Goal: Task Accomplishment & Management: Manage account settings

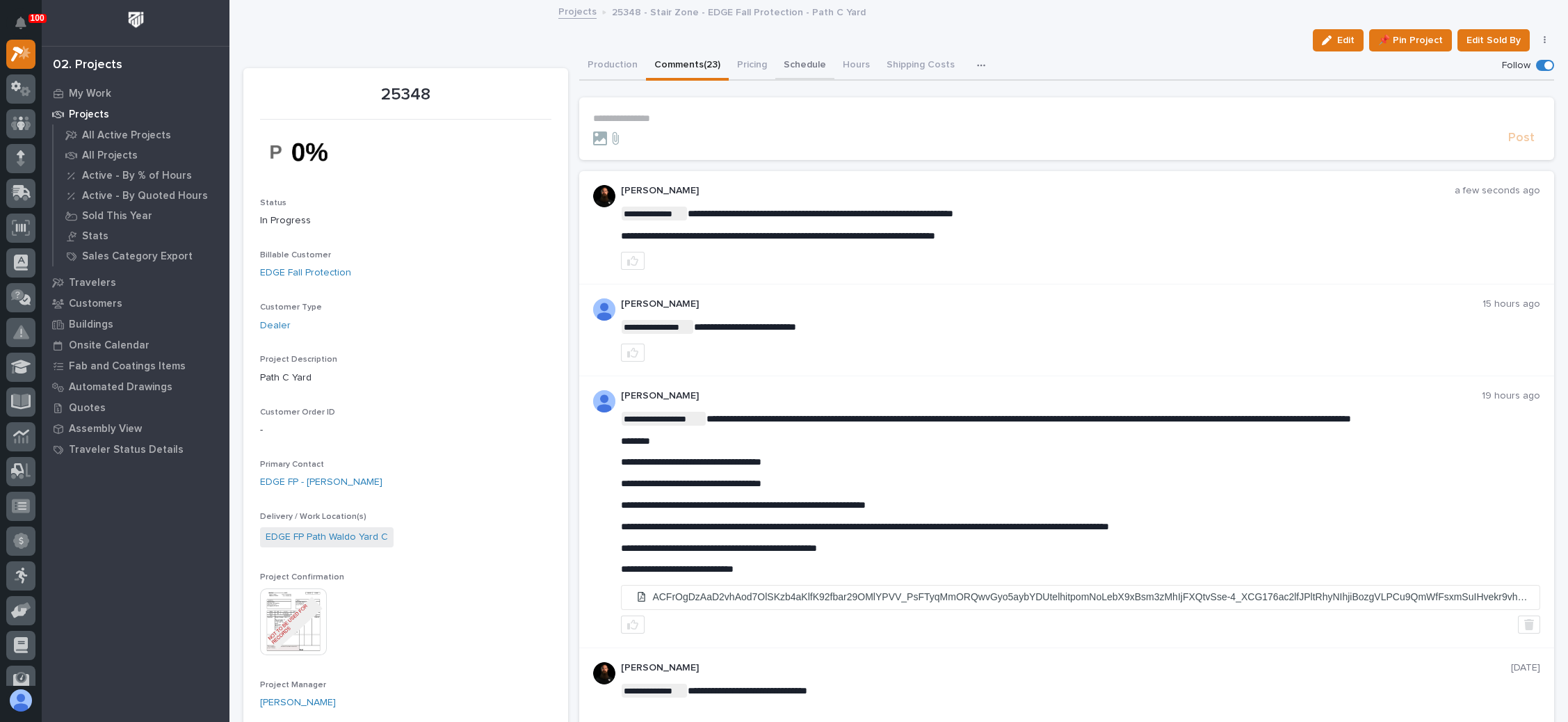
click at [800, 62] on button "Schedule" at bounding box center [804, 66] width 59 height 29
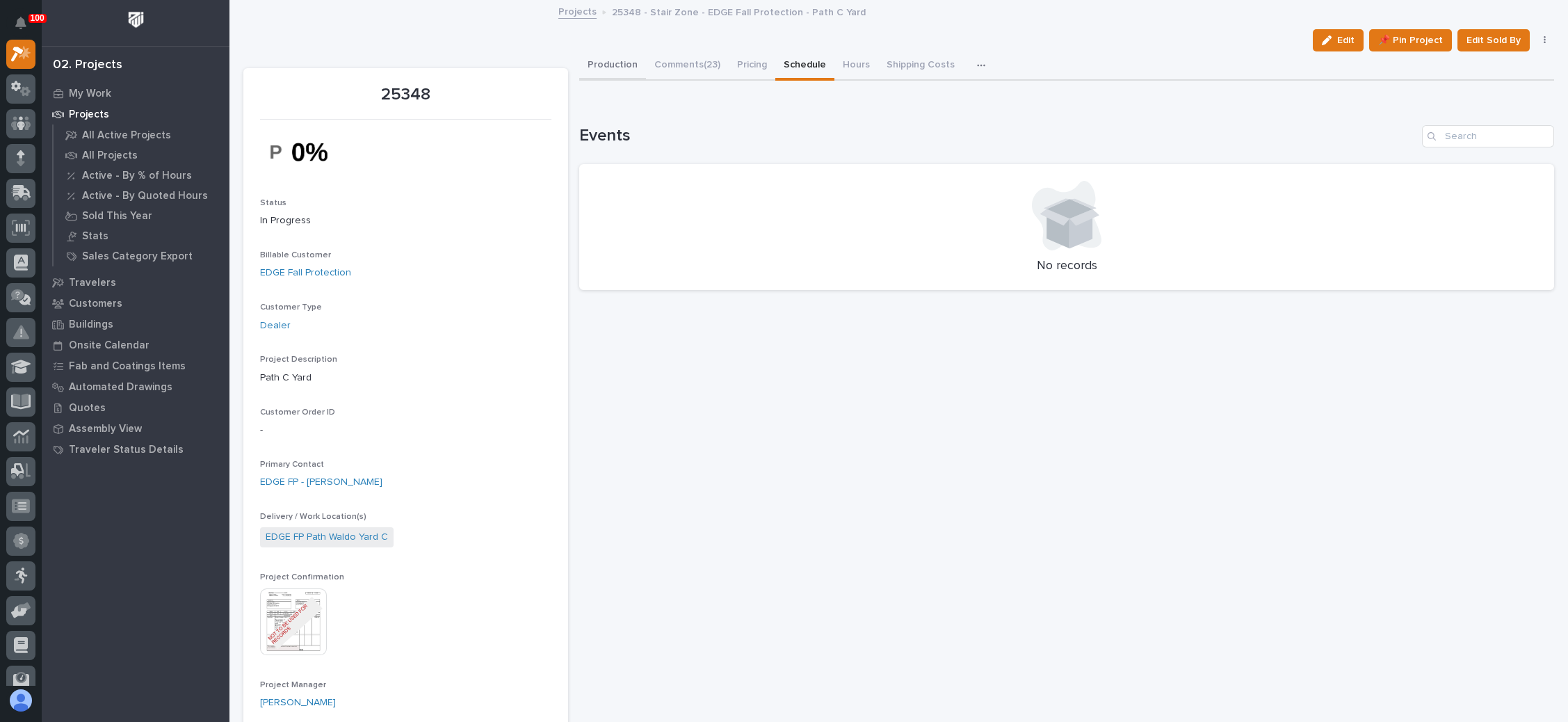
click at [616, 62] on button "Production" at bounding box center [612, 66] width 67 height 29
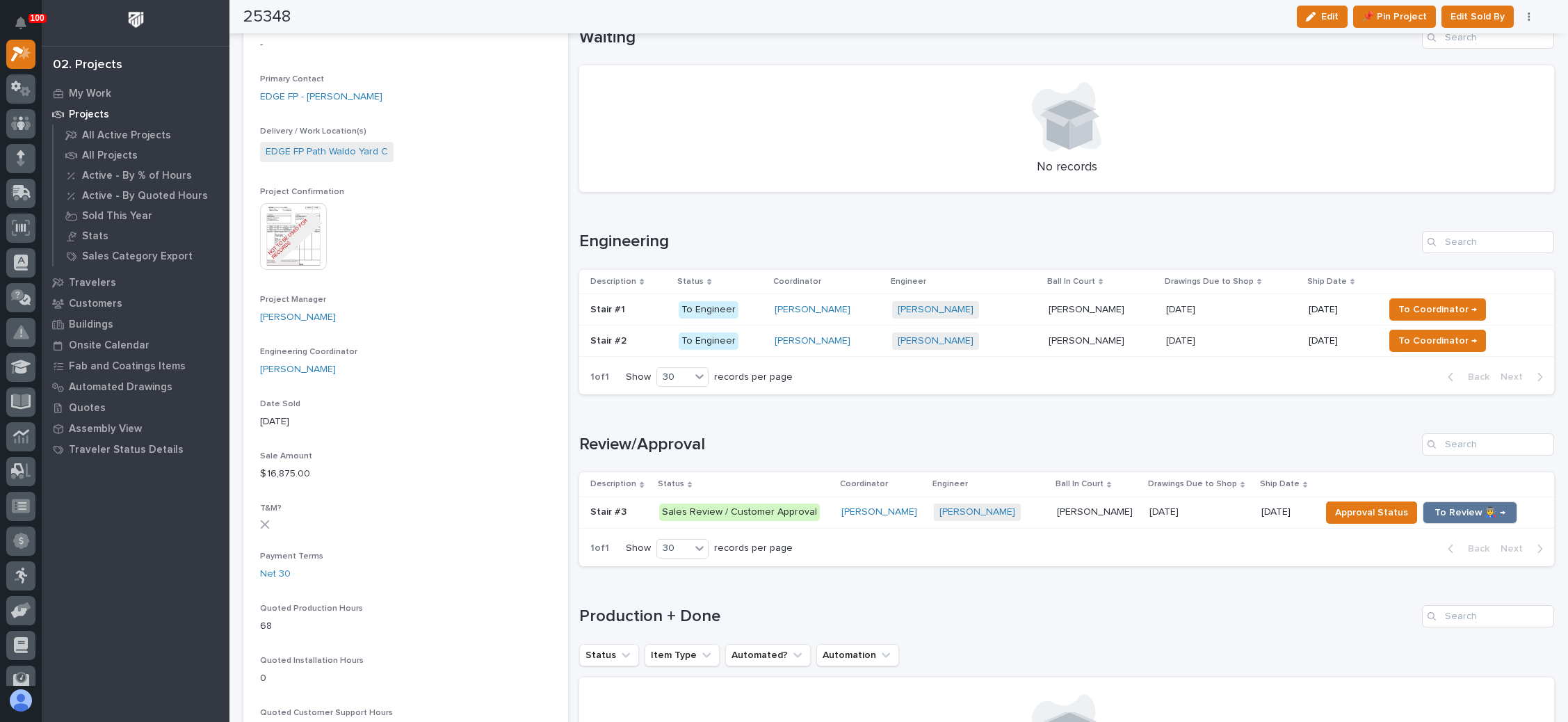
scroll to position [417, 0]
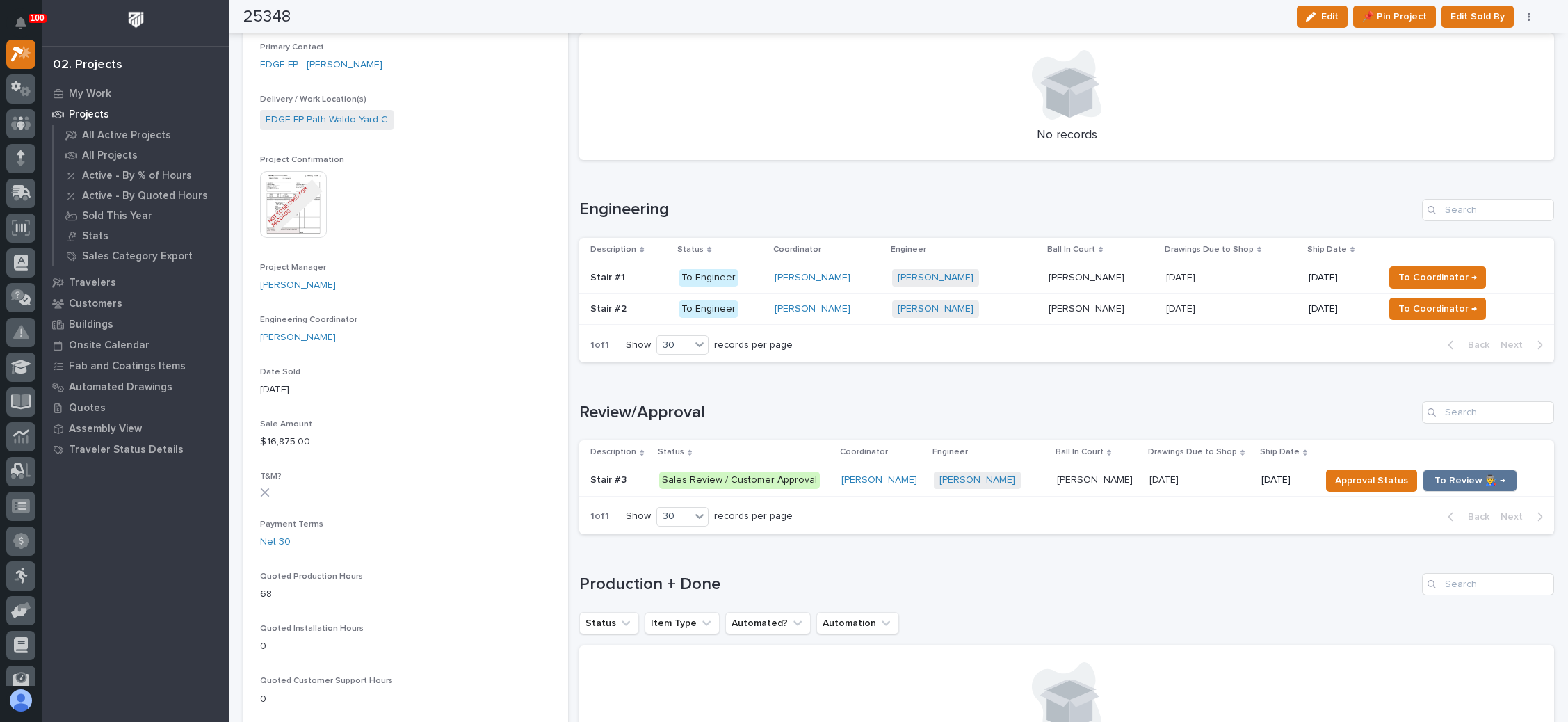
click at [1251, 275] on p at bounding box center [1231, 277] width 132 height 12
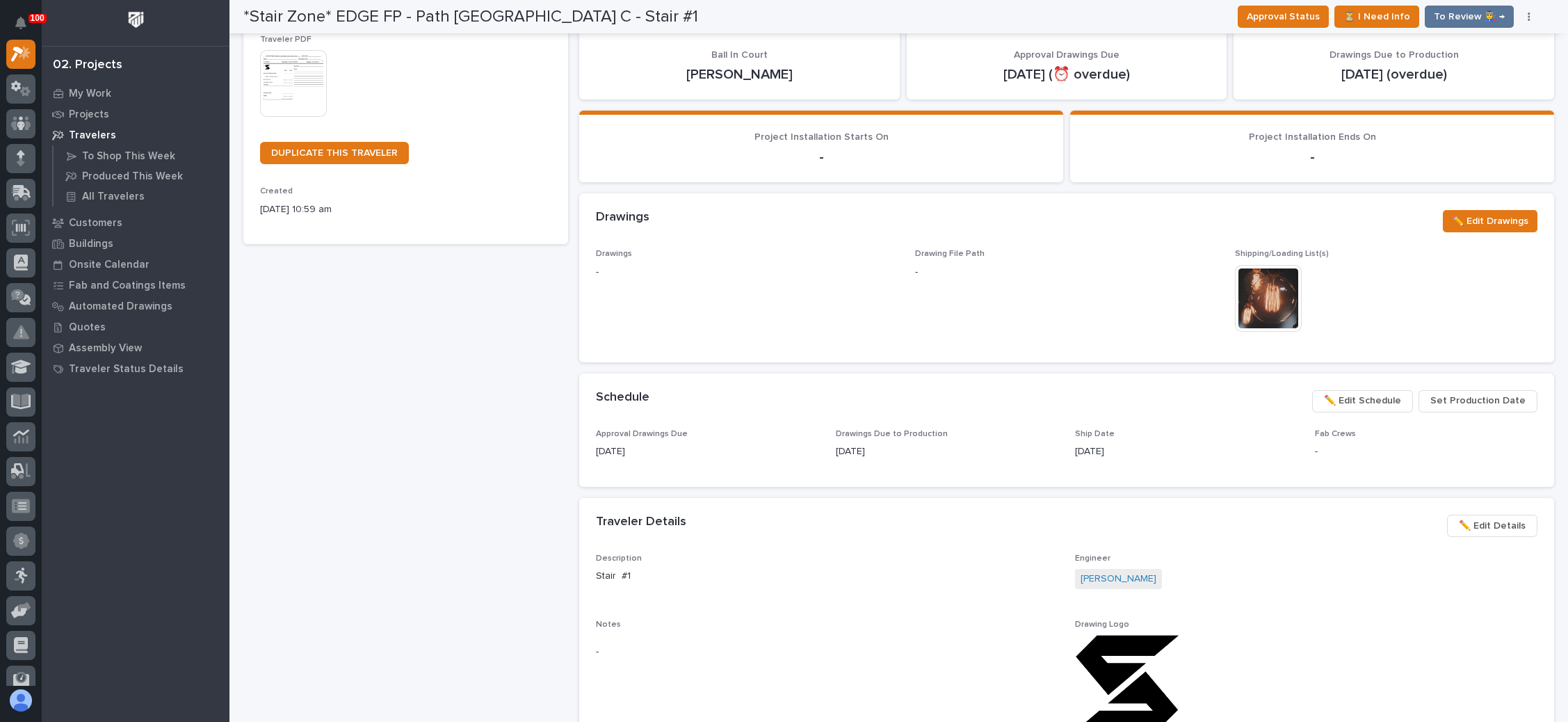
scroll to position [313, 0]
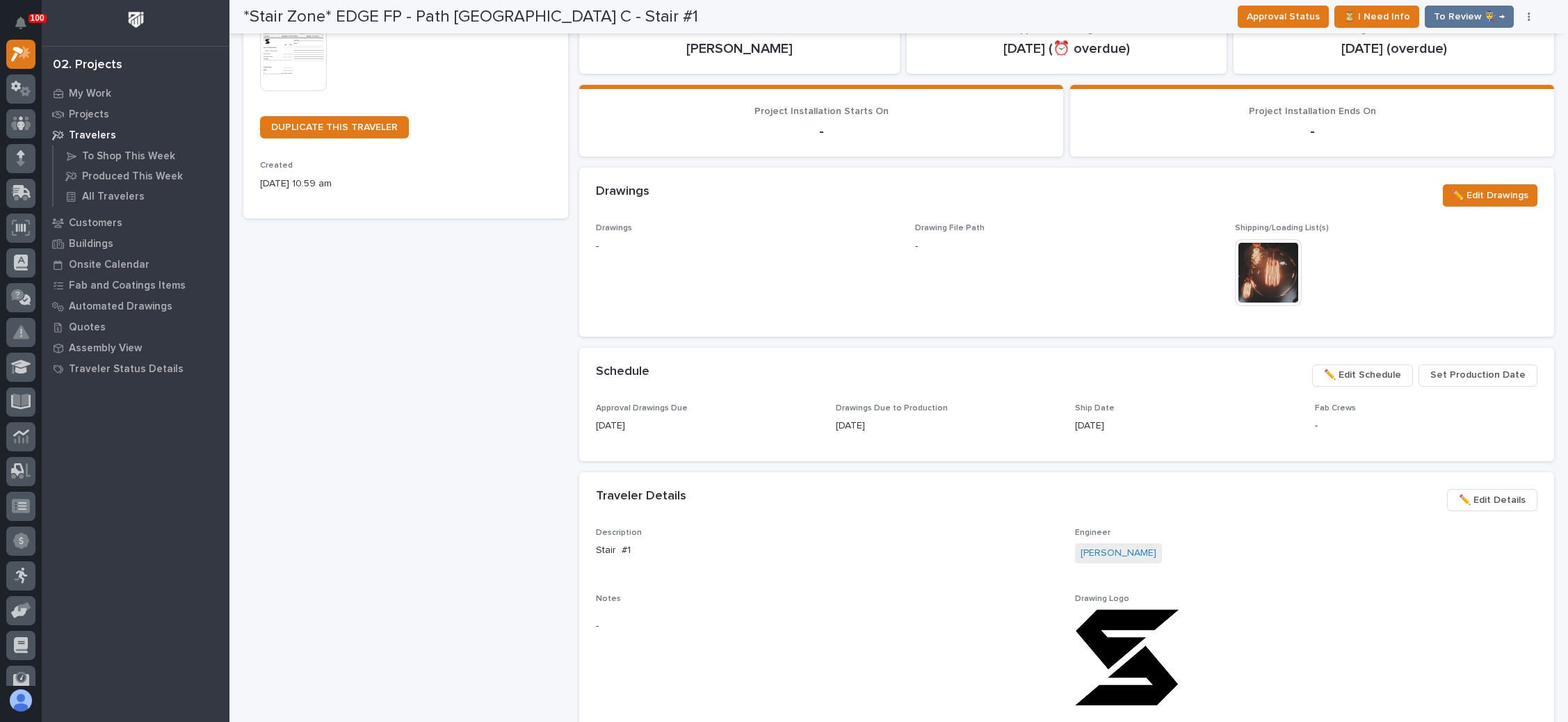
click at [1351, 373] on span "✏️ Edit Schedule" at bounding box center [1362, 375] width 77 height 17
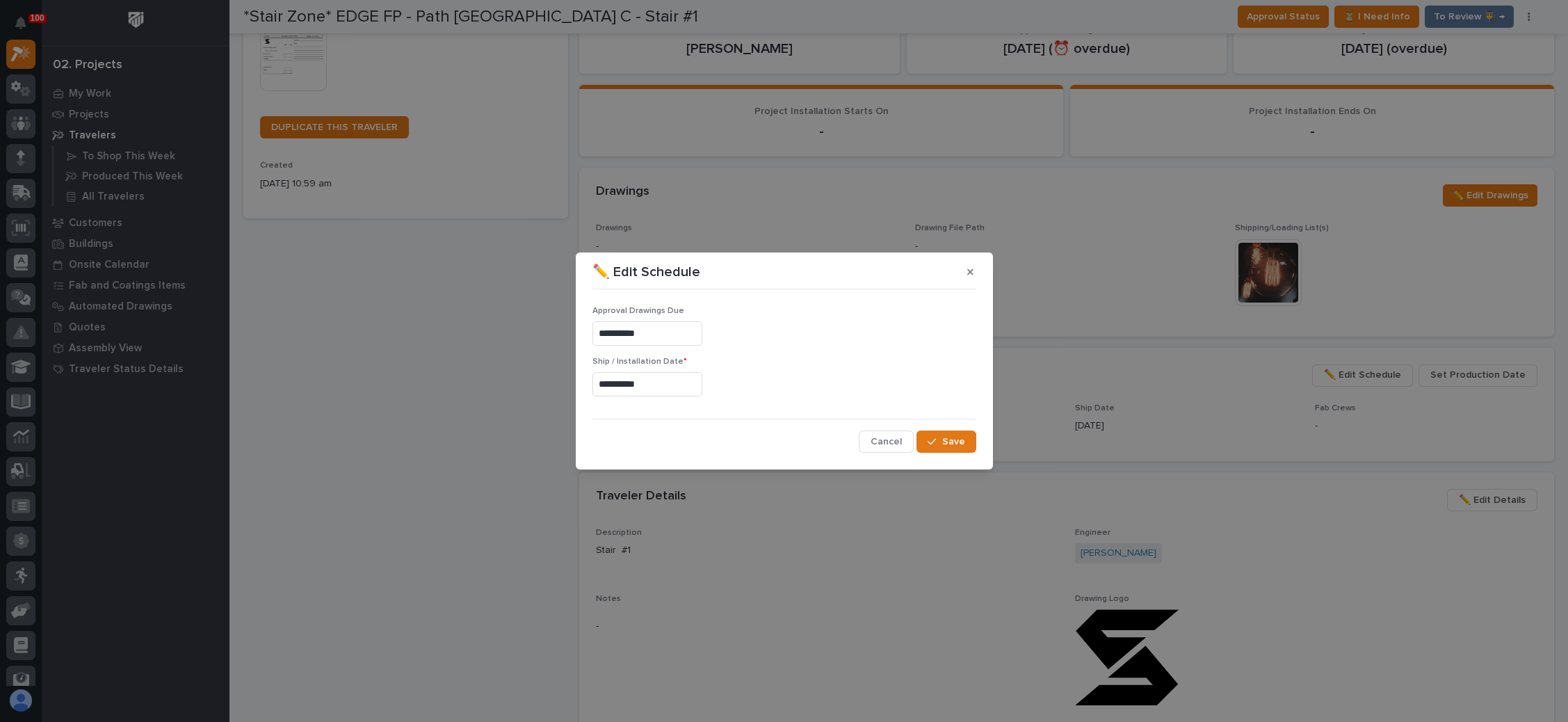
click at [649, 389] on input "**********" at bounding box center [647, 384] width 110 height 25
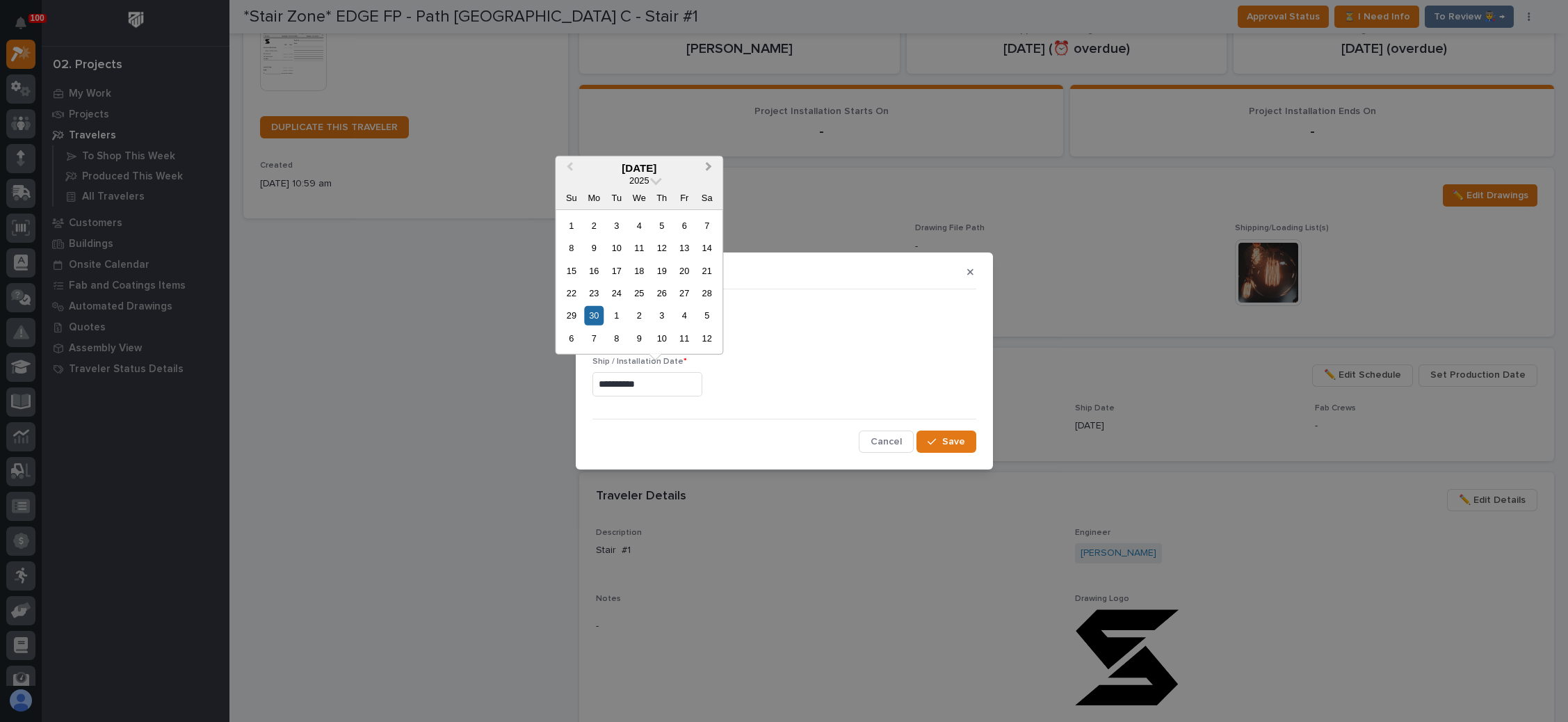
click at [710, 163] on button "Next Month" at bounding box center [709, 168] width 22 height 22
click at [708, 172] on button "Next Month" at bounding box center [709, 168] width 22 height 22
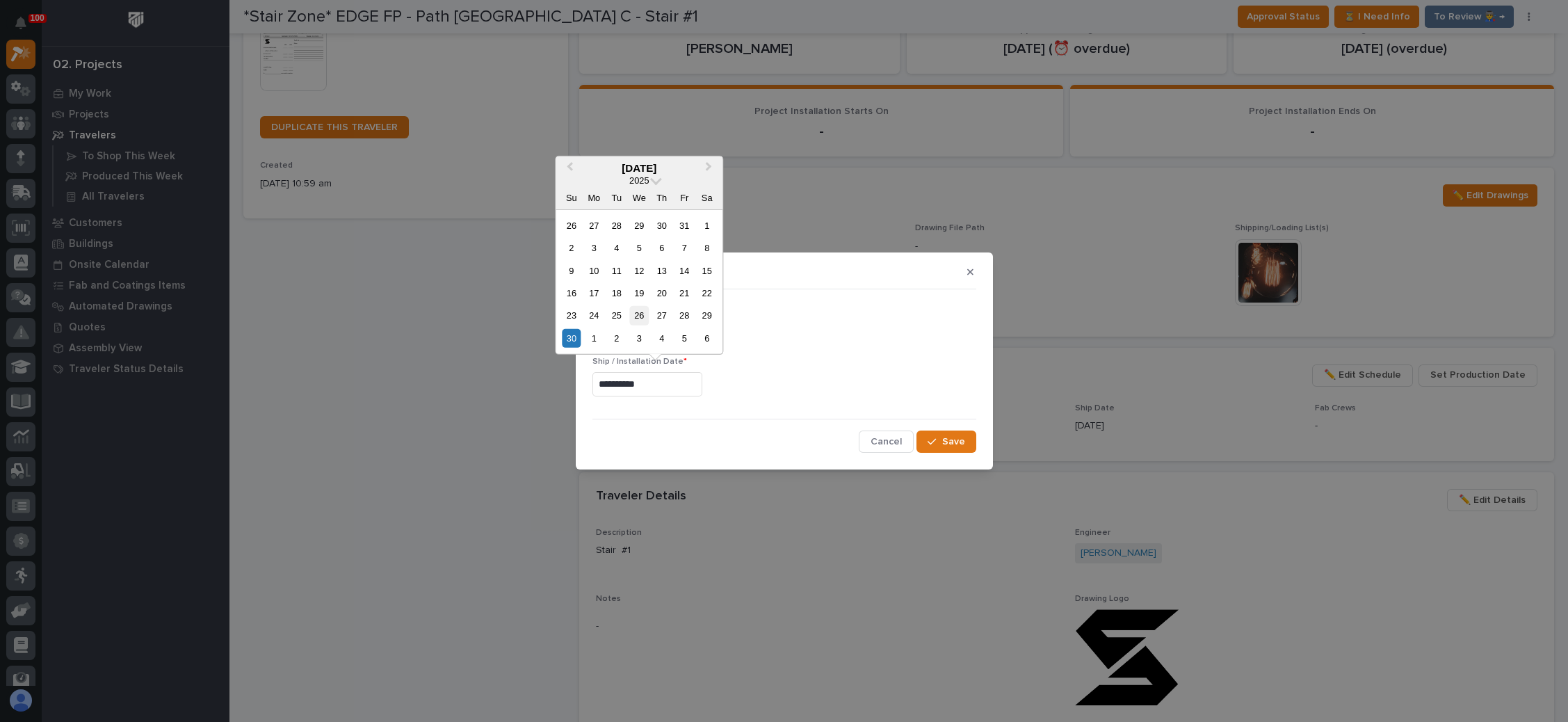
click at [638, 315] on div "26" at bounding box center [639, 316] width 18 height 18
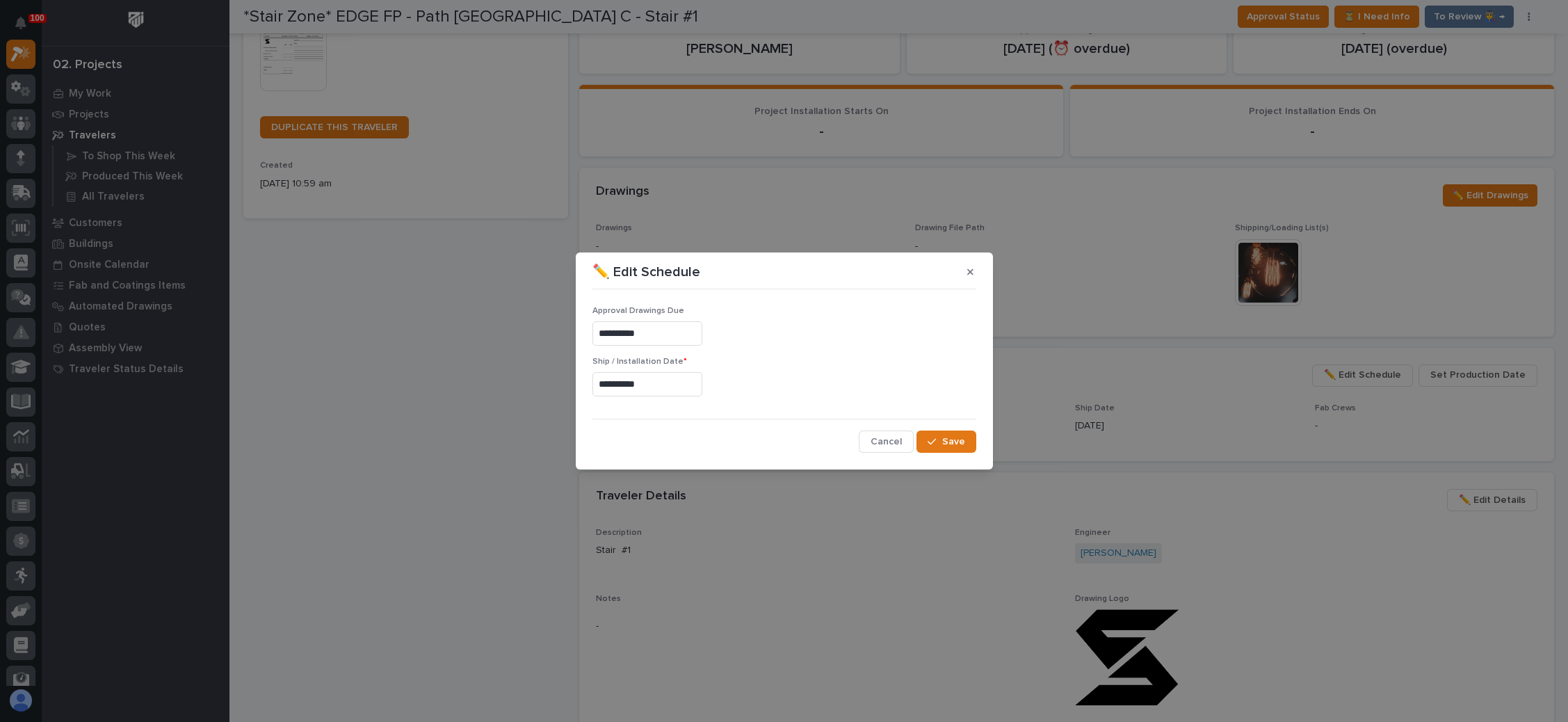
type input "**********"
click at [962, 440] on span "Save" at bounding box center [953, 442] width 23 height 12
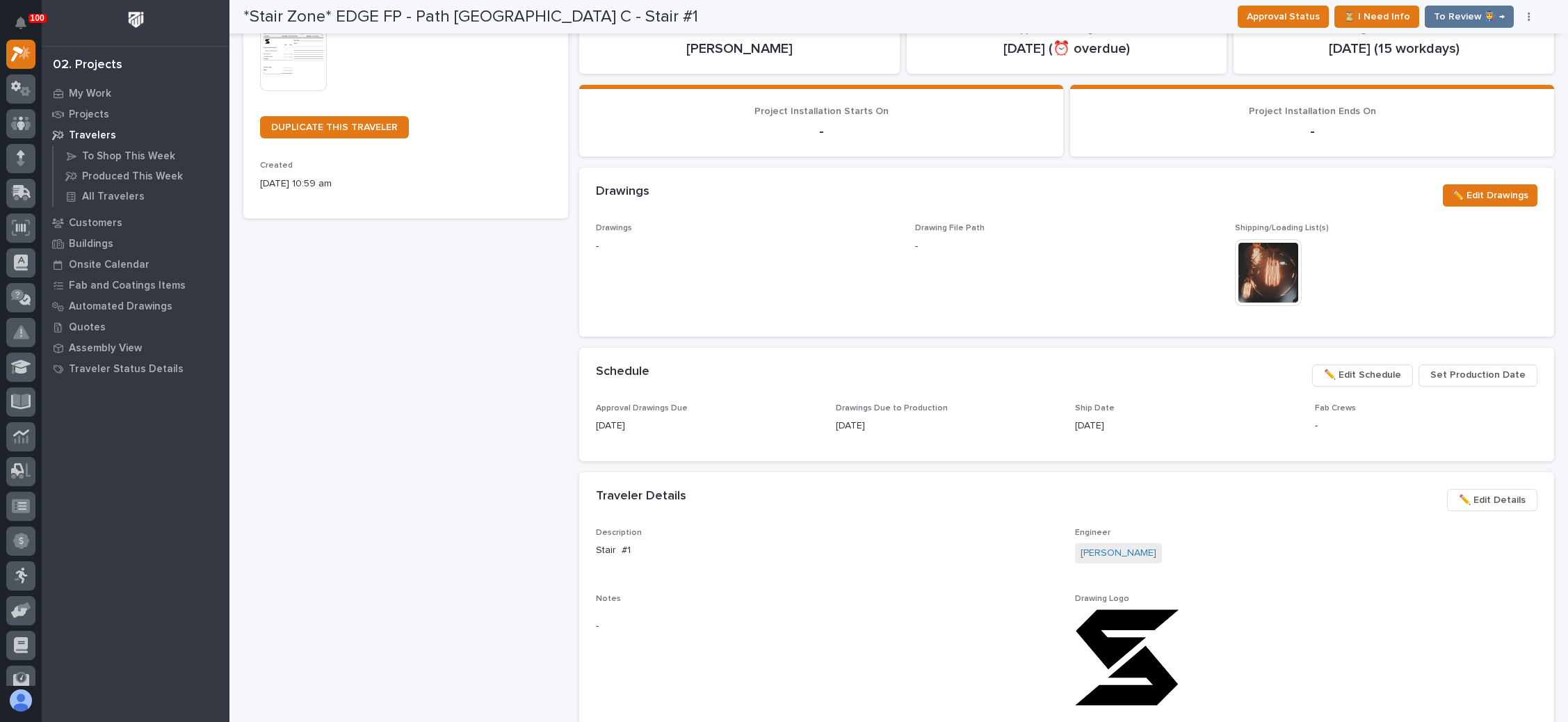
scroll to position [105, 0]
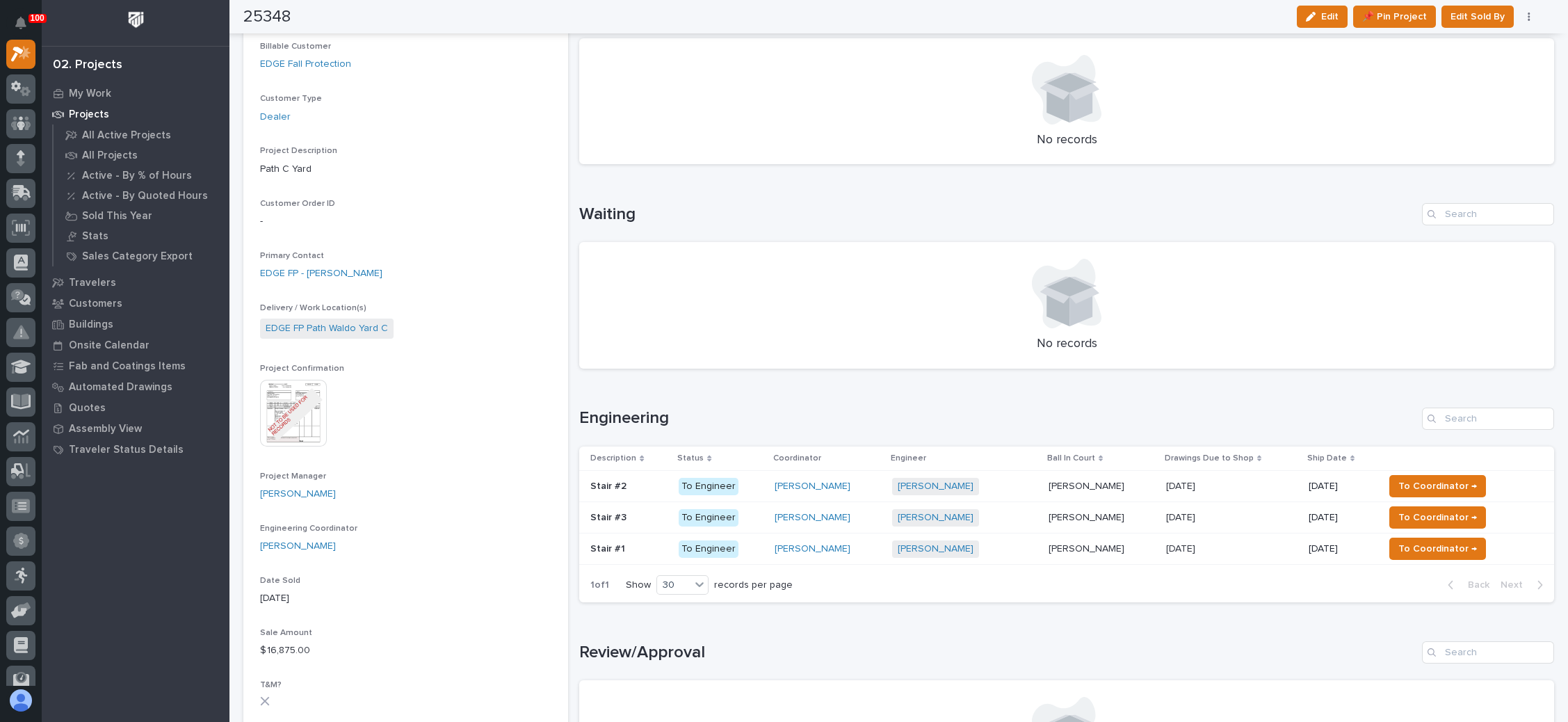
scroll to position [313, 0]
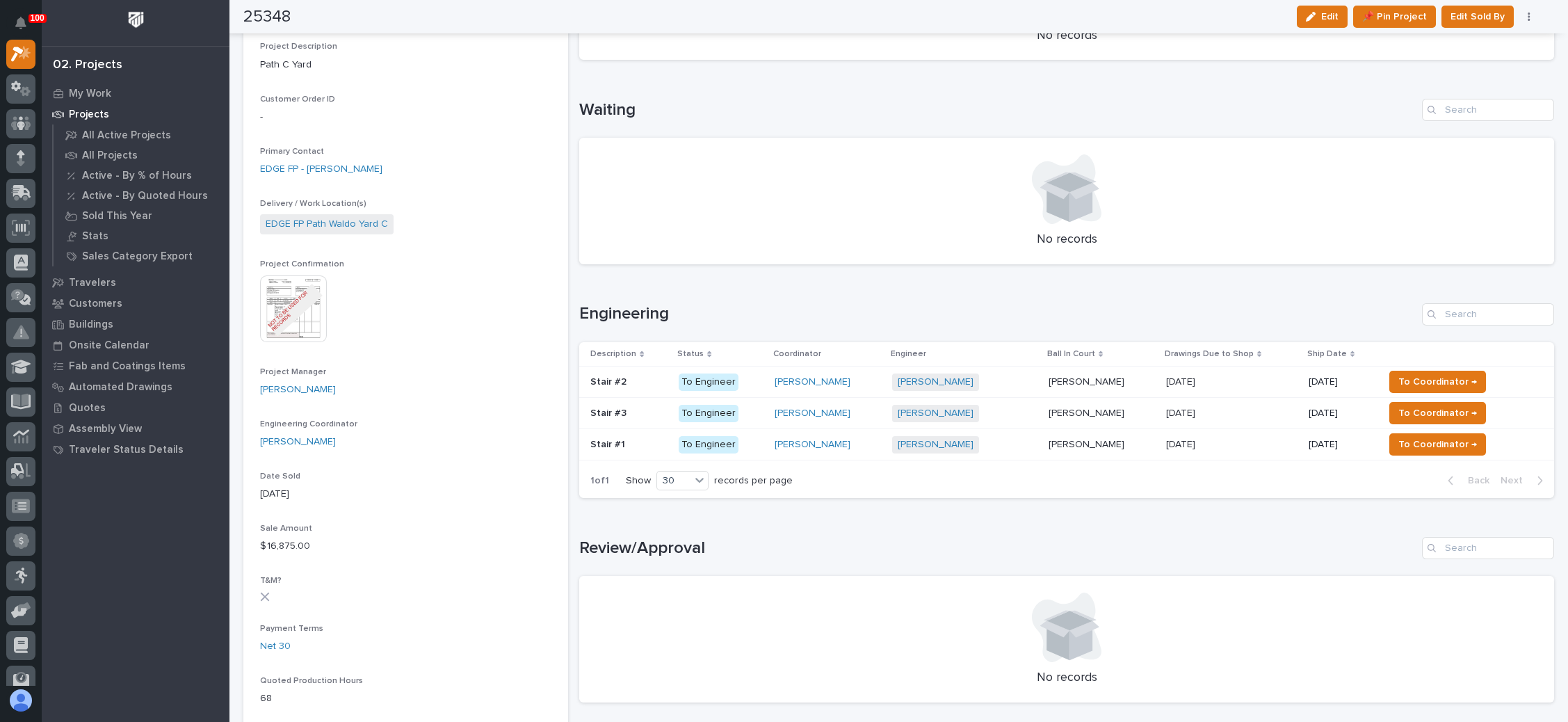
click at [1232, 409] on p at bounding box center [1231, 413] width 132 height 12
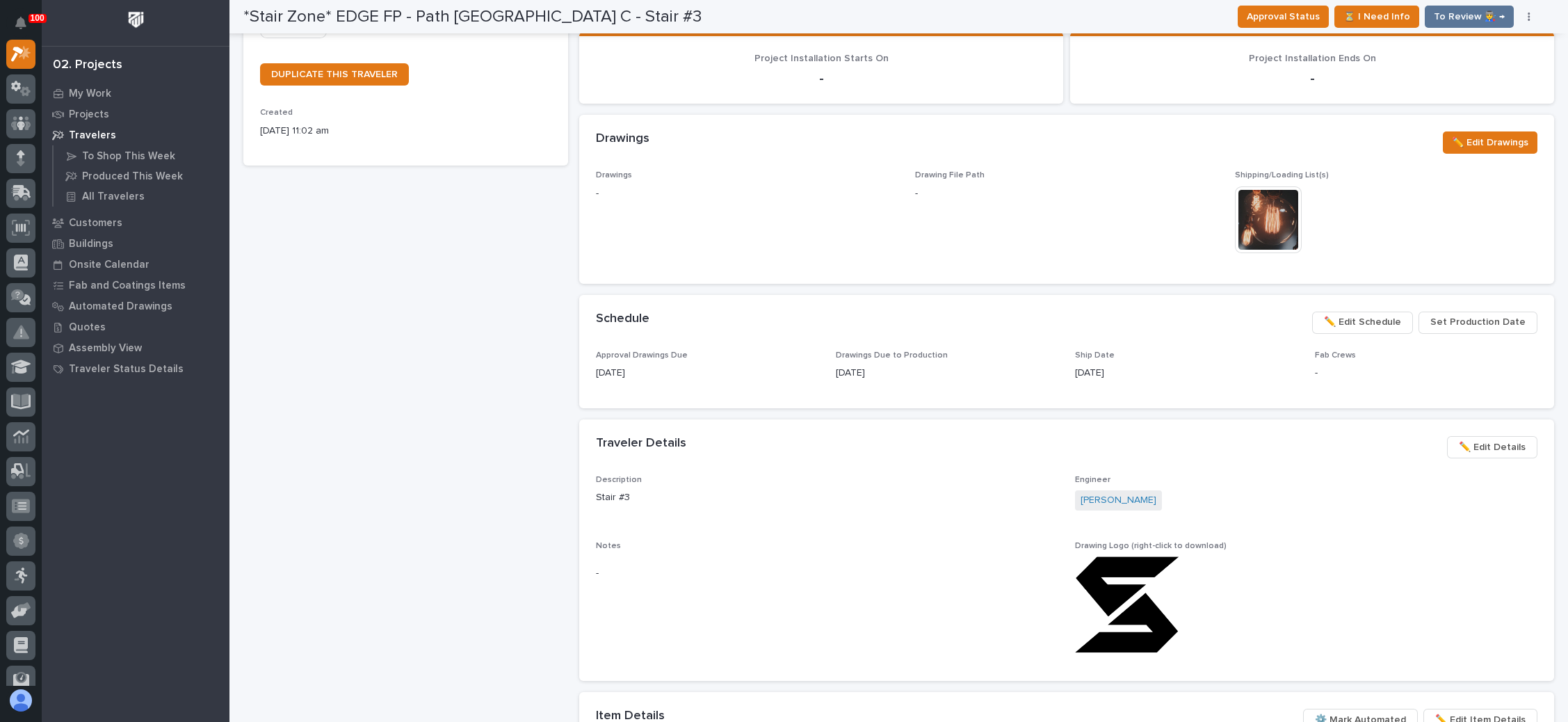
scroll to position [417, 0]
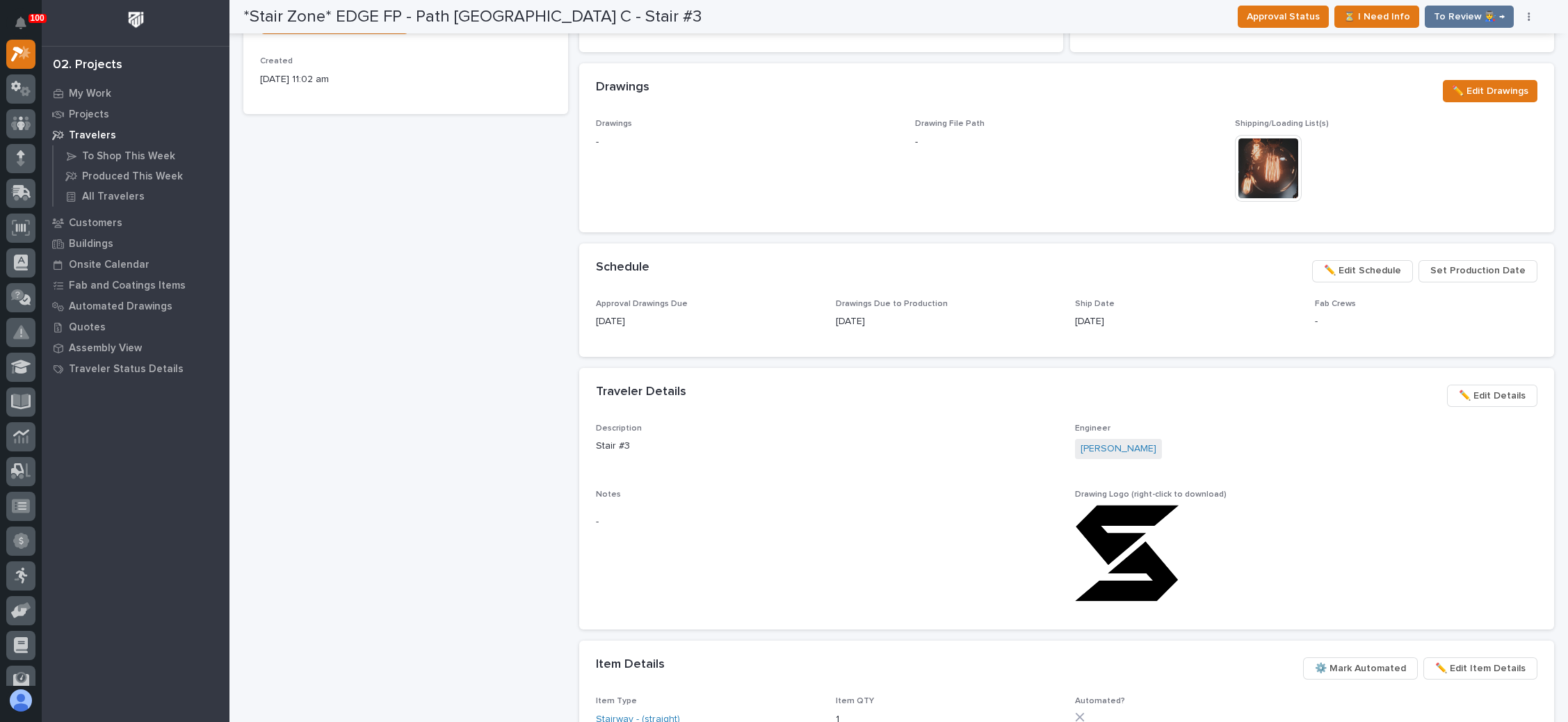
click at [1354, 266] on span "✏️ Edit Schedule" at bounding box center [1362, 271] width 77 height 17
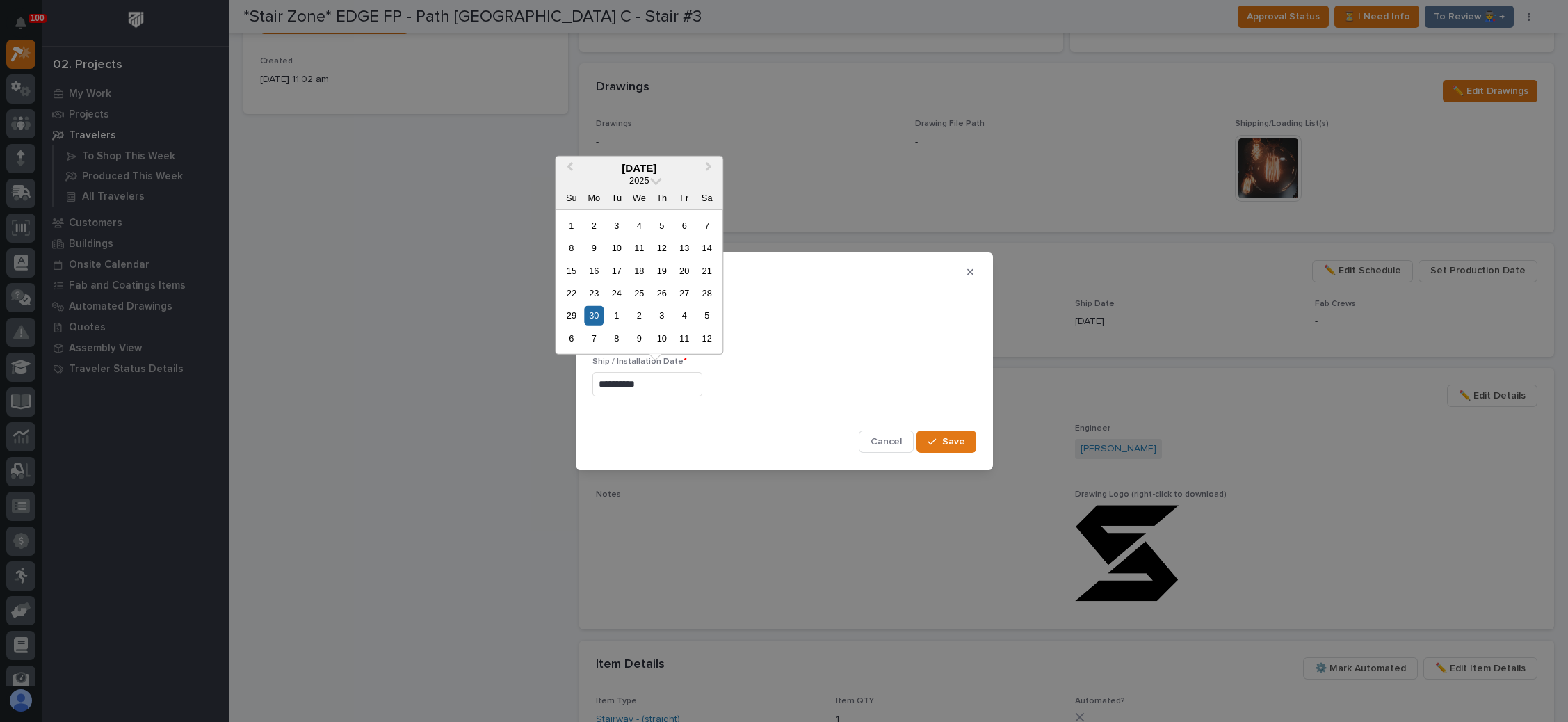
click at [643, 391] on input "**********" at bounding box center [647, 384] width 110 height 25
click at [702, 172] on button "Next Month" at bounding box center [709, 168] width 22 height 22
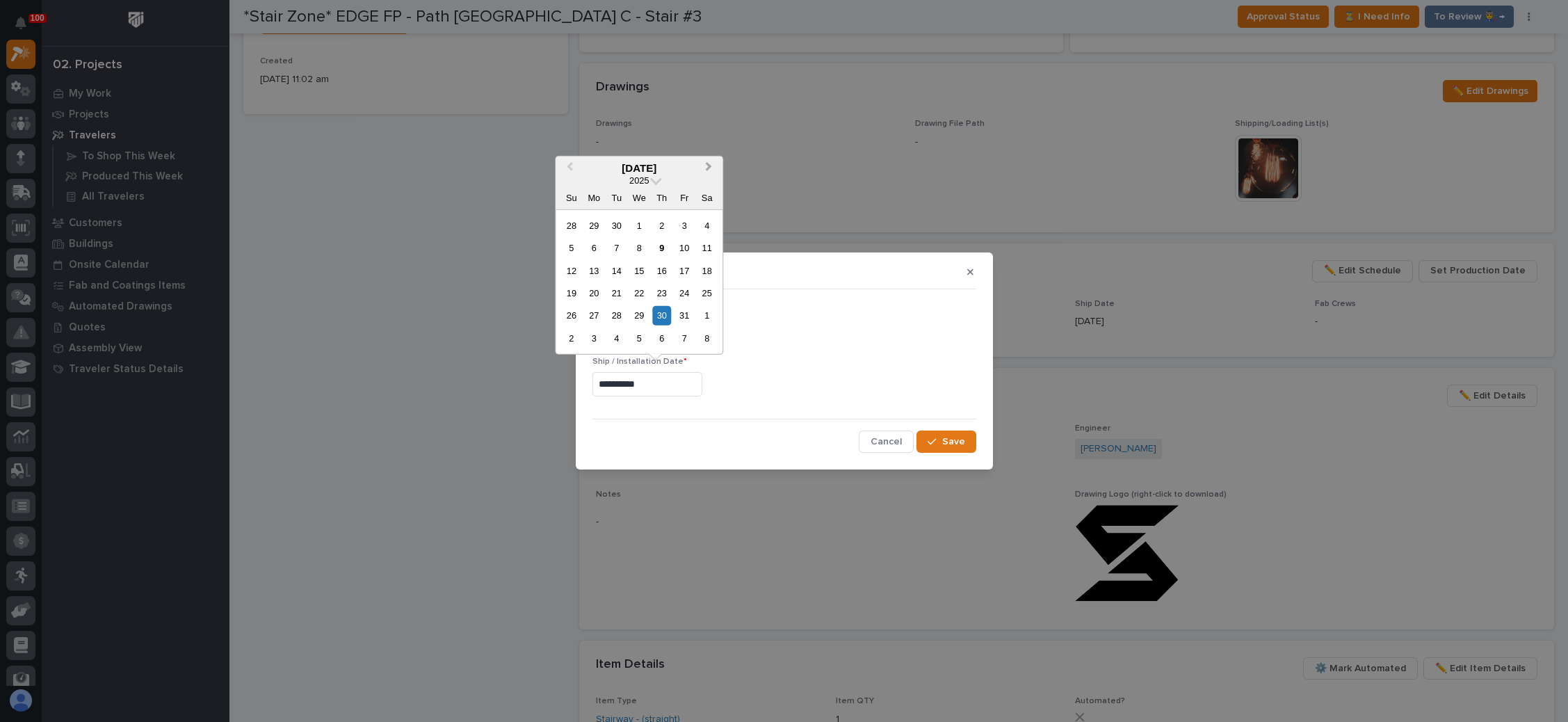
click at [702, 172] on button "Next Month" at bounding box center [709, 168] width 22 height 22
click at [639, 313] on div "26" at bounding box center [639, 316] width 18 height 18
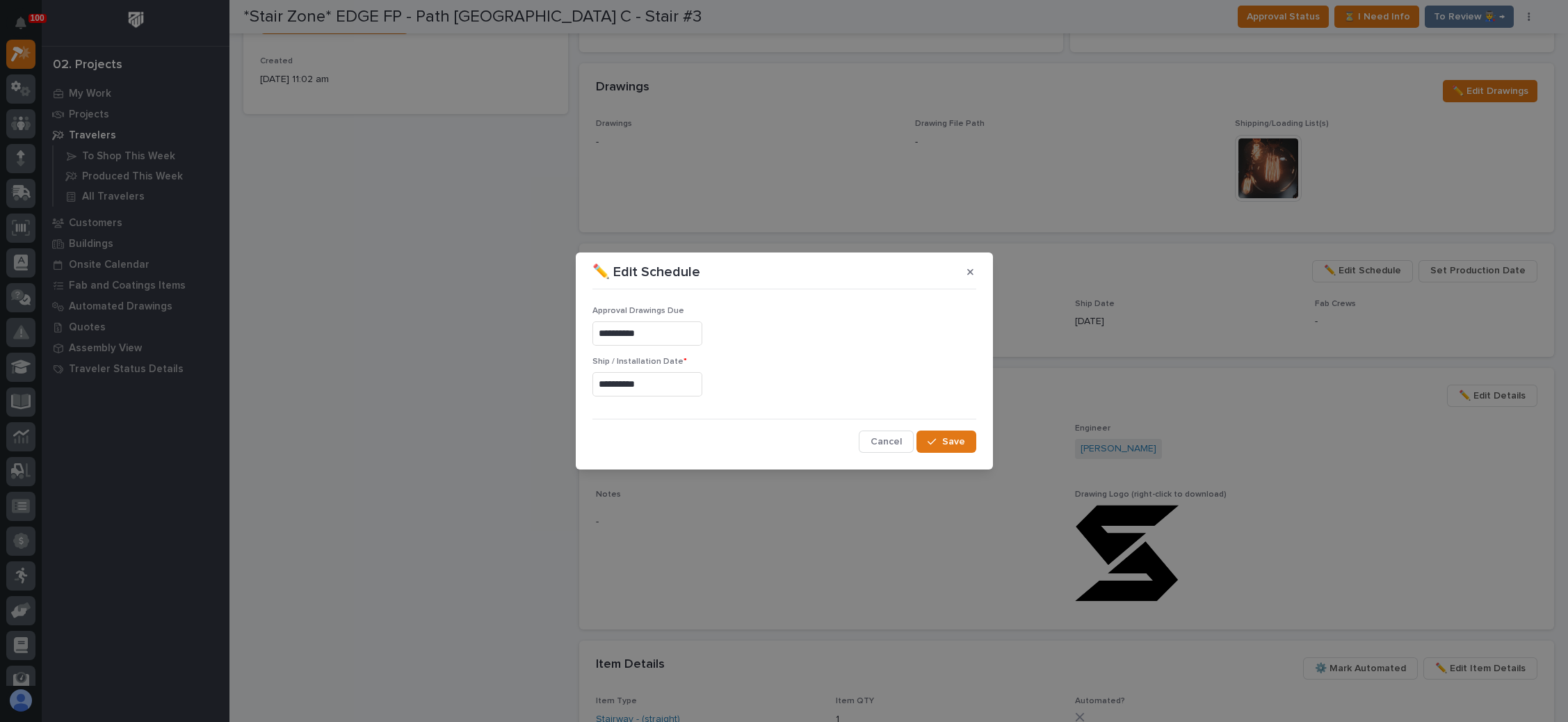
type input "**********"
click at [944, 436] on span "Save" at bounding box center [953, 442] width 23 height 12
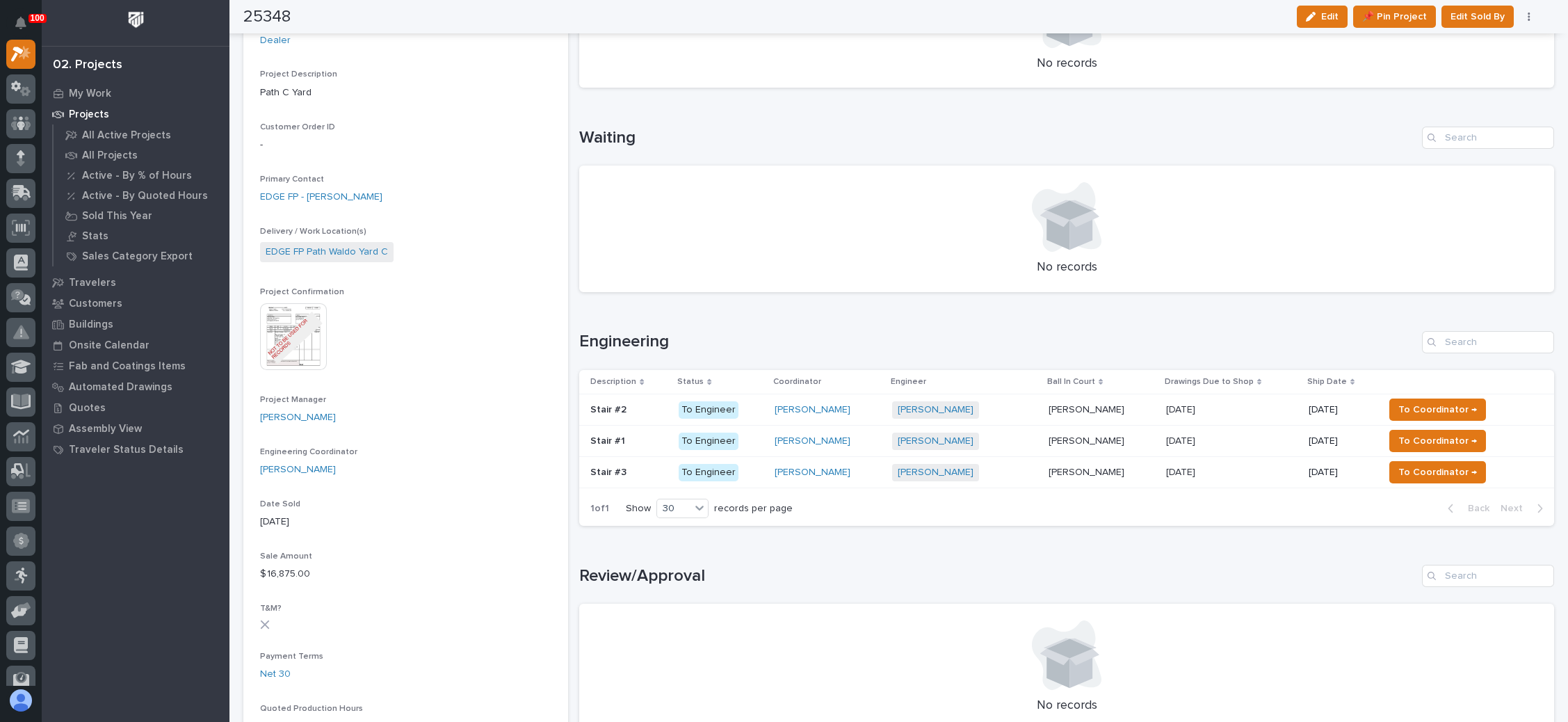
scroll to position [313, 0]
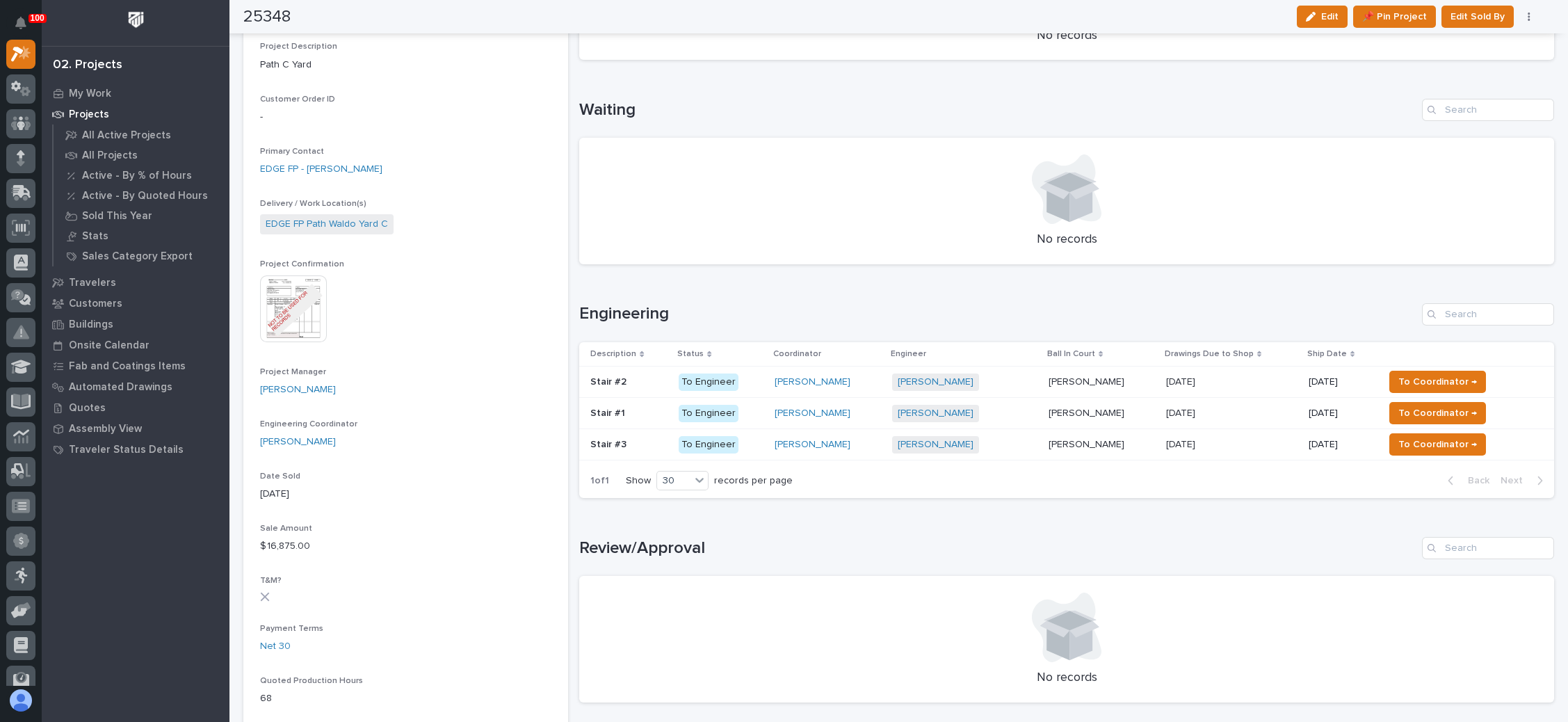
click at [1229, 379] on p at bounding box center [1231, 382] width 132 height 12
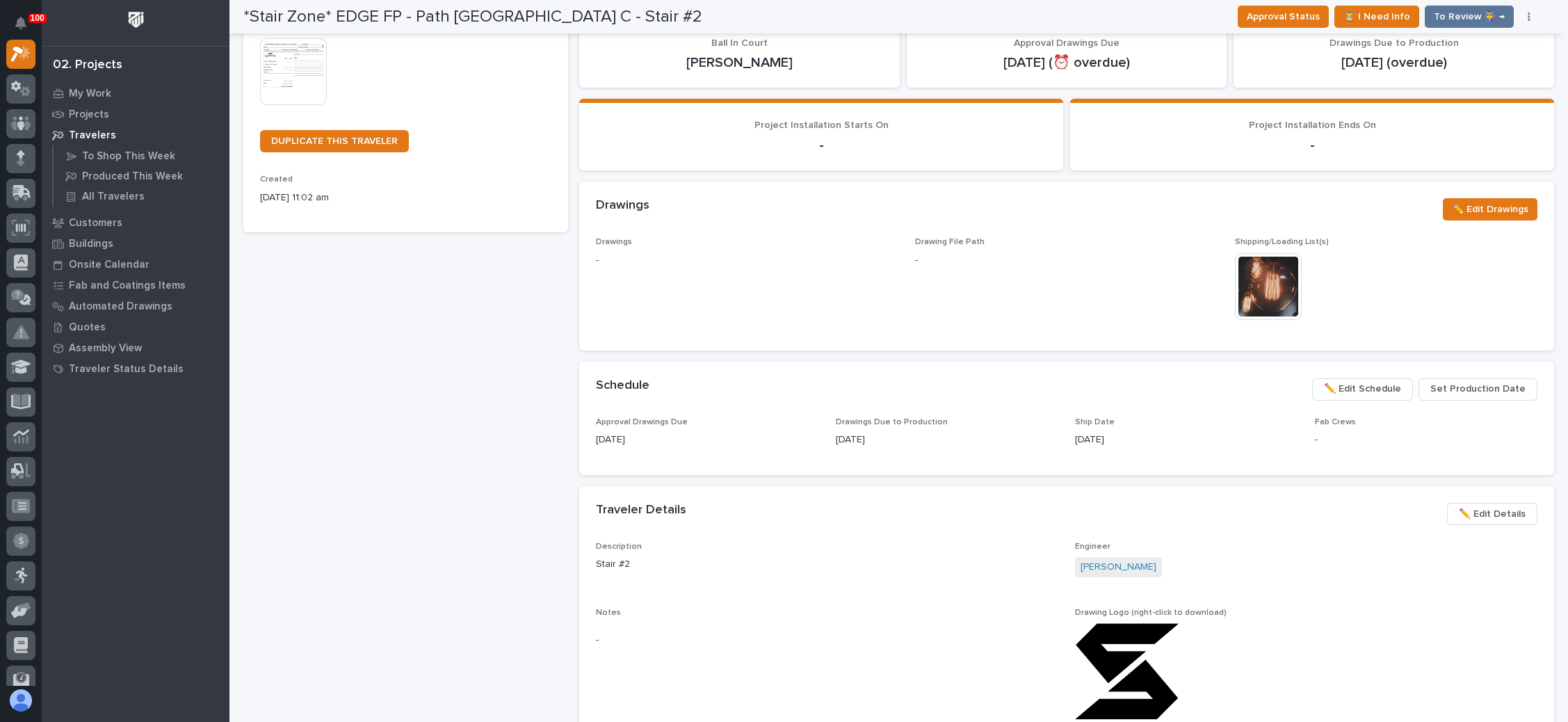
scroll to position [313, 0]
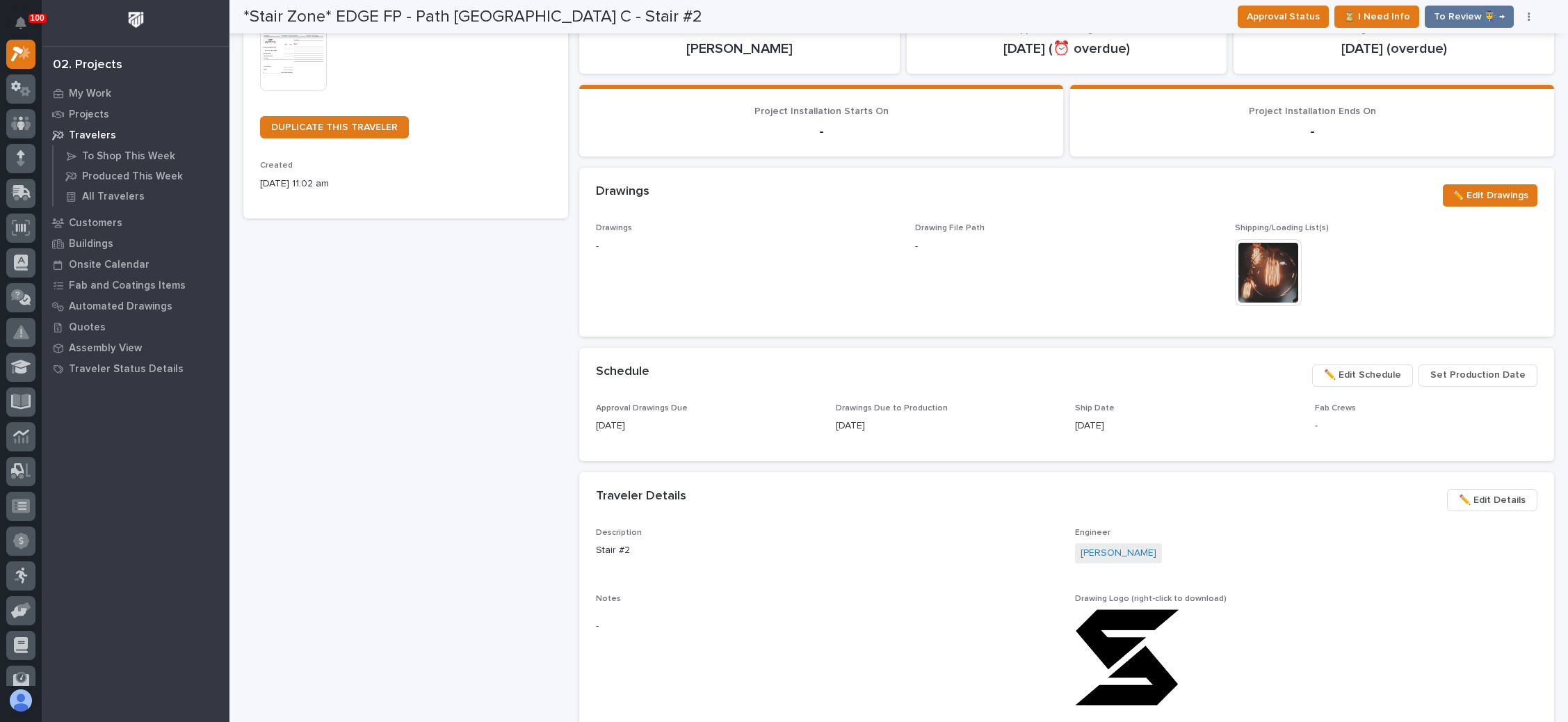
click at [1352, 372] on span "✏️ Edit Schedule" at bounding box center [1362, 375] width 77 height 17
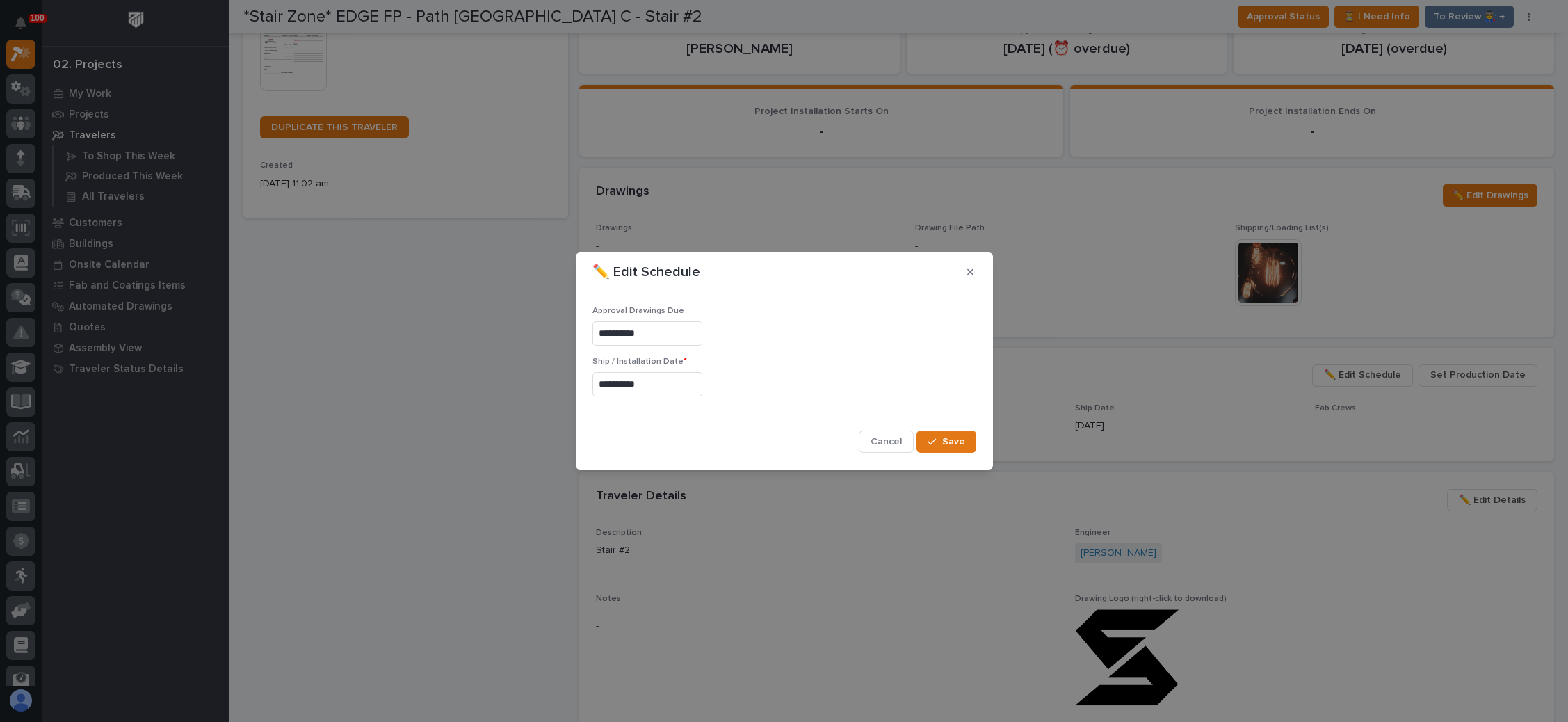
click at [662, 386] on input "**********" at bounding box center [647, 384] width 110 height 25
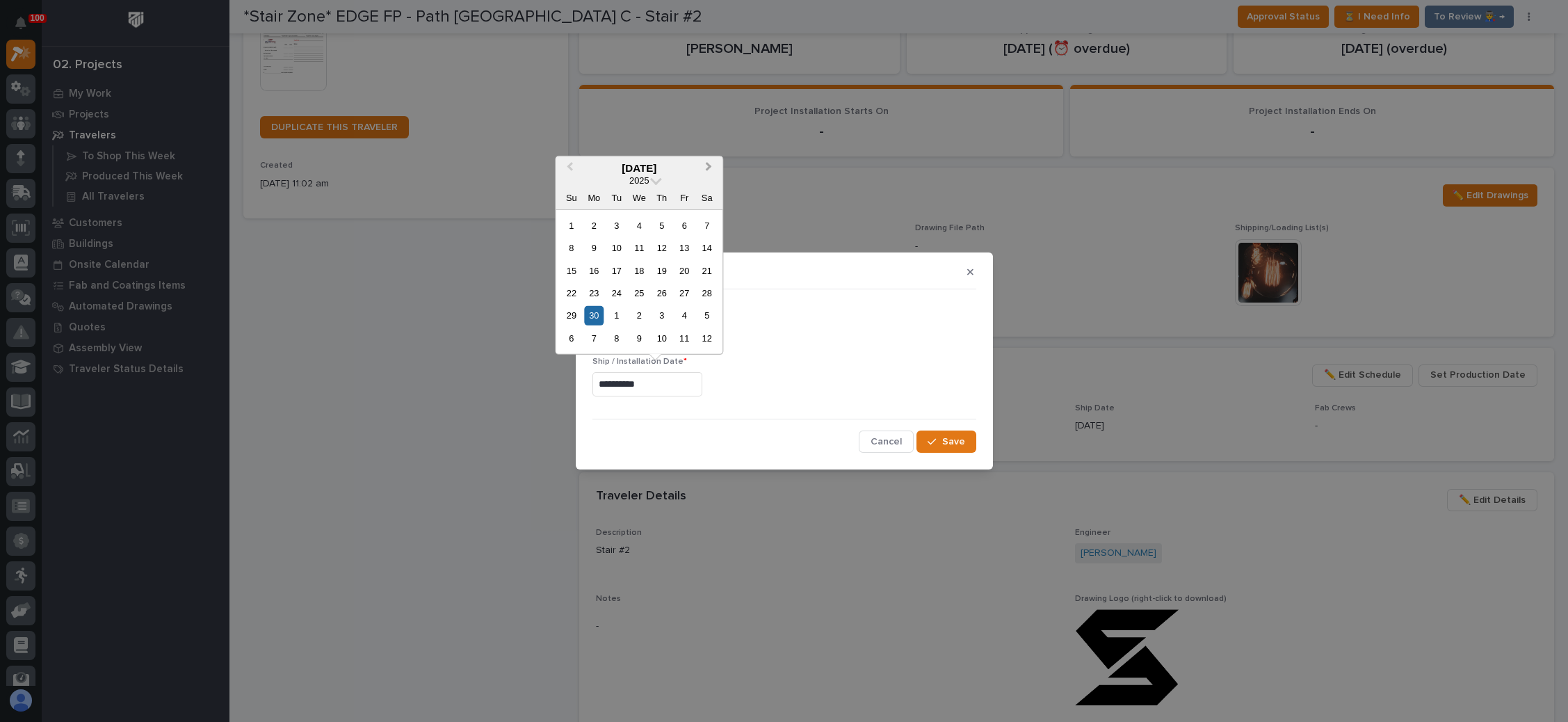
click at [711, 165] on button "Next Month" at bounding box center [709, 168] width 22 height 22
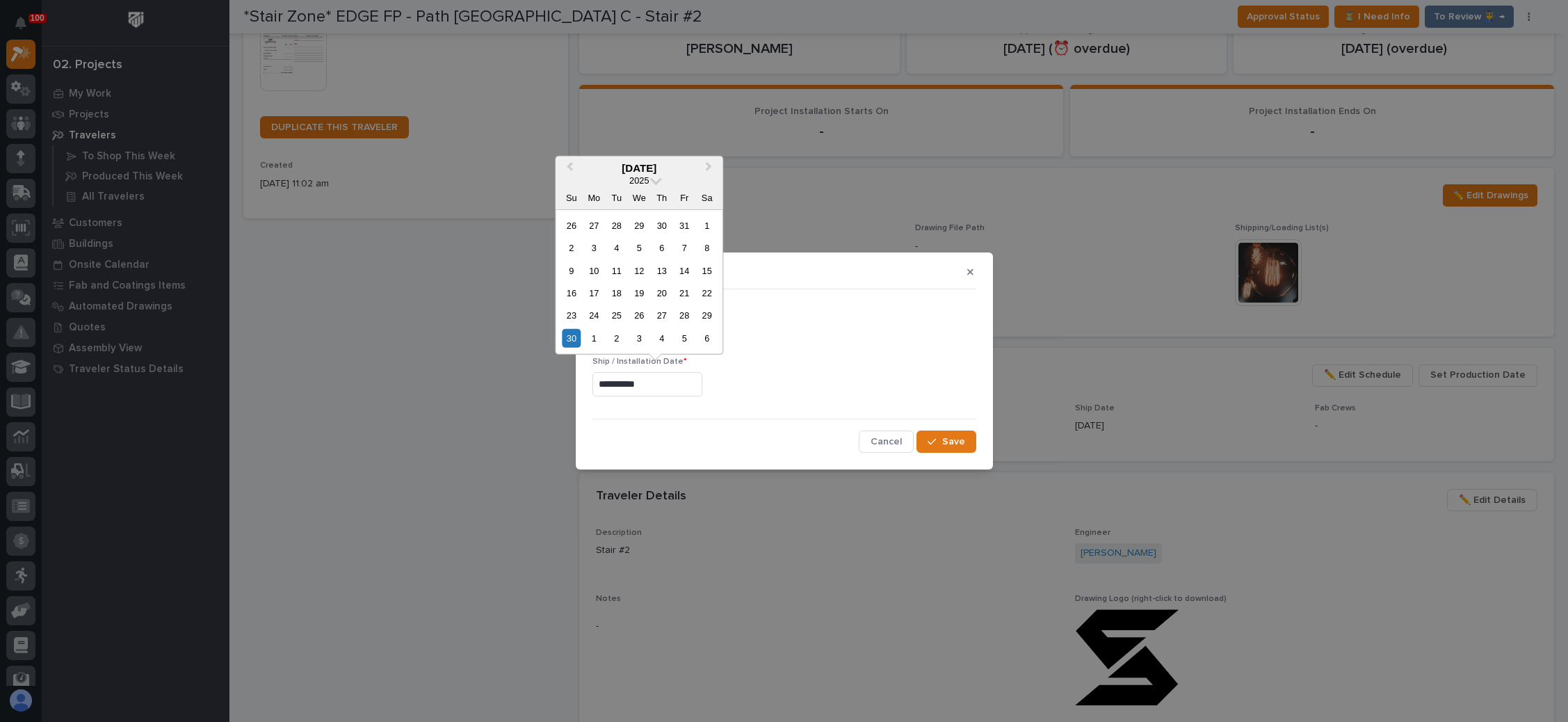
click at [640, 316] on div "26" at bounding box center [639, 316] width 18 height 18
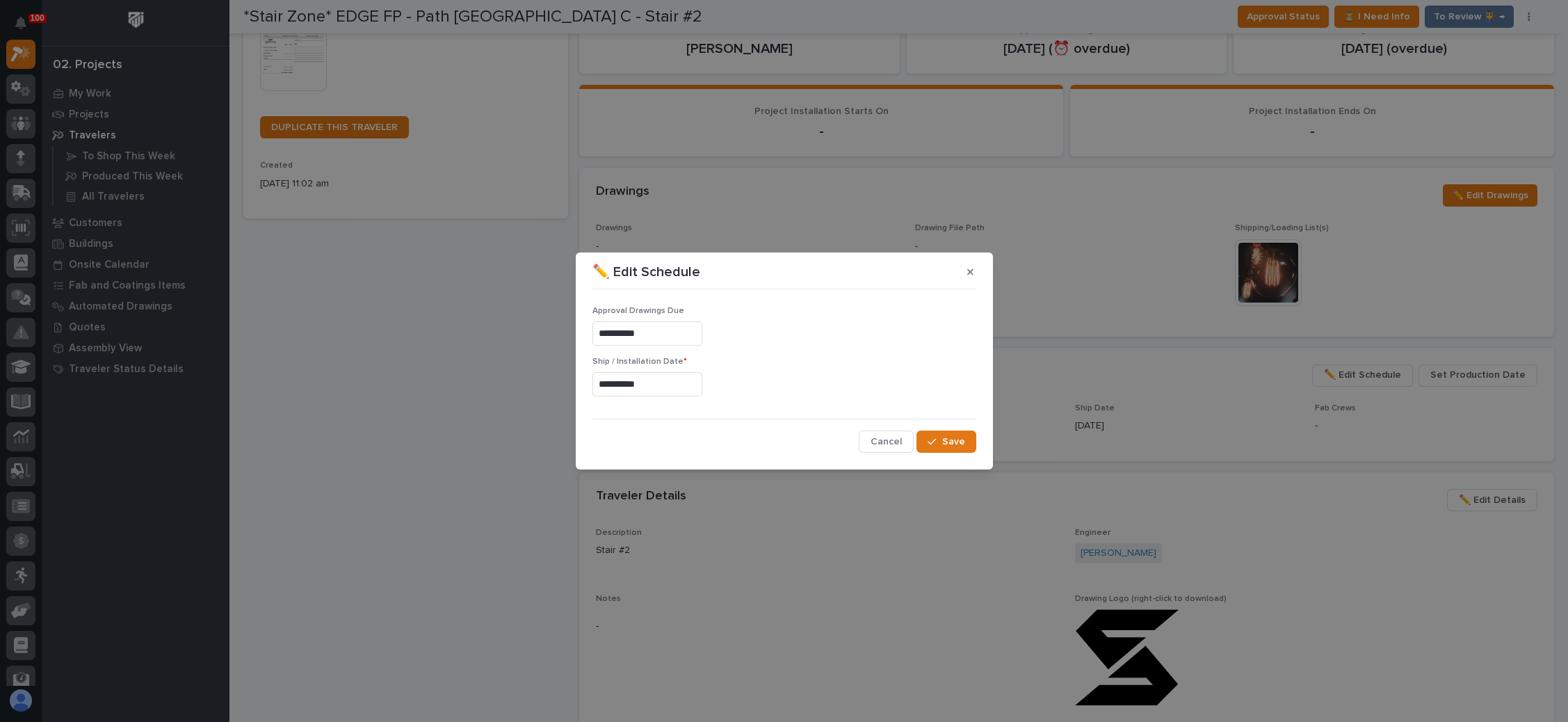
type input "**********"
click at [949, 440] on span "Save" at bounding box center [953, 442] width 23 height 12
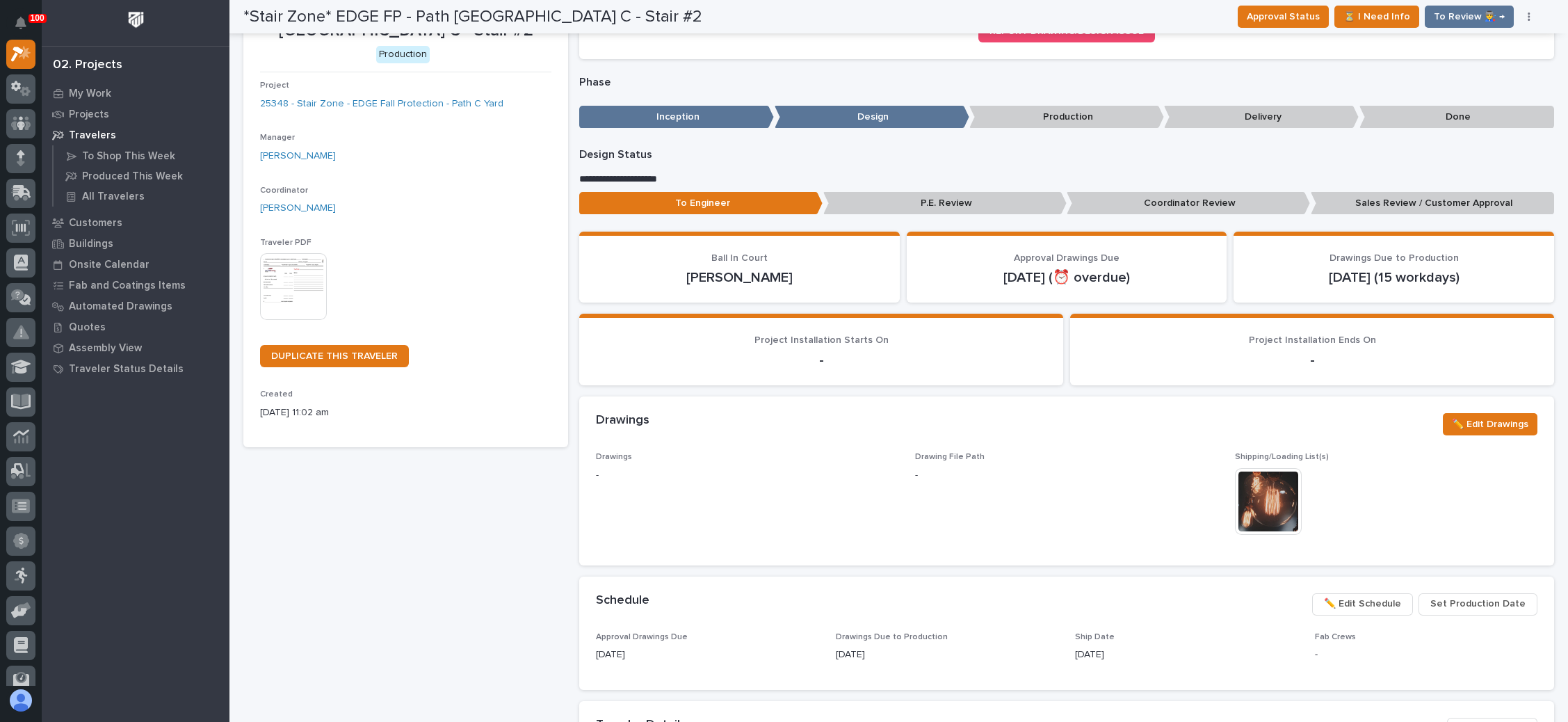
scroll to position [0, 0]
